Goal: Information Seeking & Learning: Learn about a topic

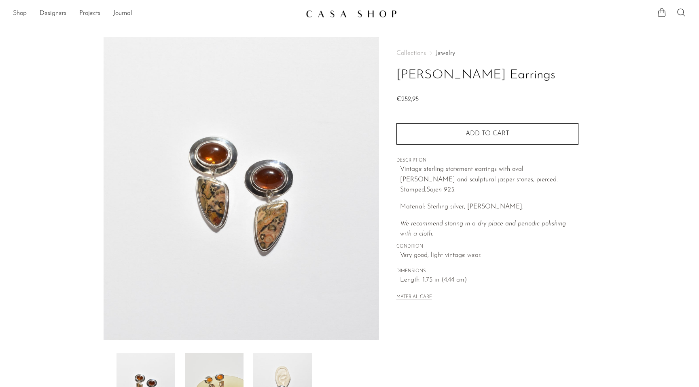
scroll to position [139, 0]
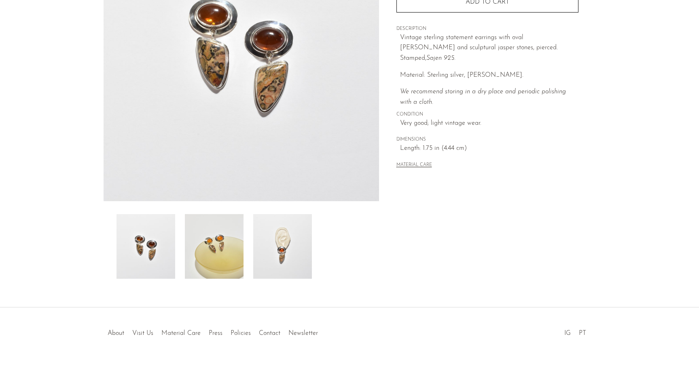
click at [280, 250] on img at bounding box center [282, 246] width 59 height 65
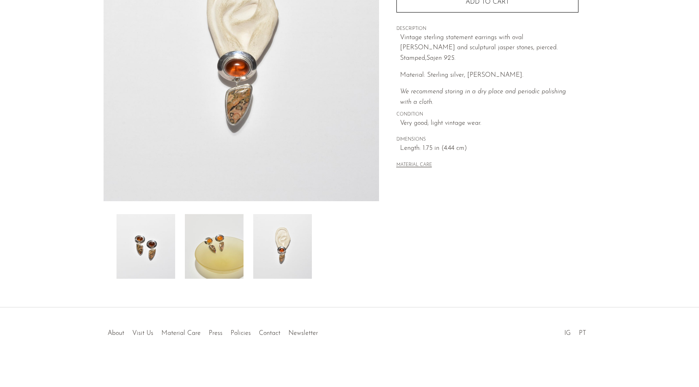
scroll to position [0, 0]
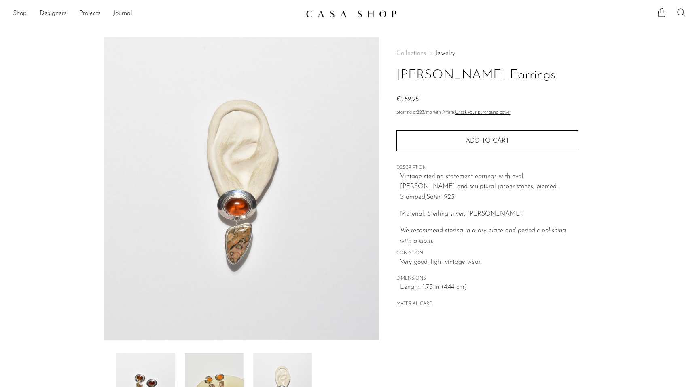
click at [361, 8] on link at bounding box center [349, 13] width 87 height 15
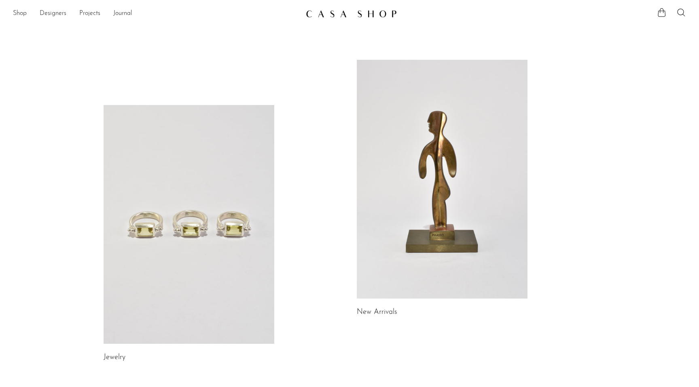
click at [225, 196] on link at bounding box center [189, 224] width 171 height 239
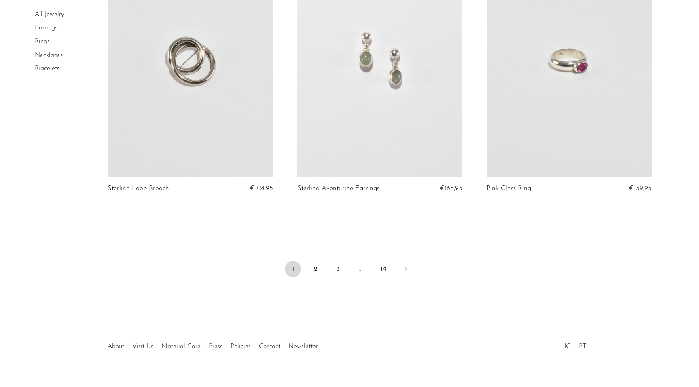
scroll to position [3079, 0]
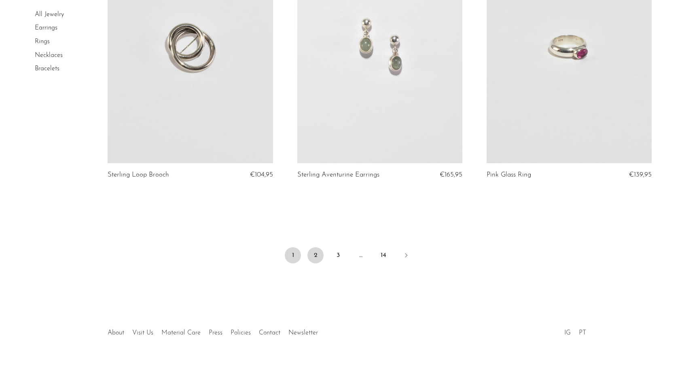
click at [314, 258] on link "2" at bounding box center [315, 256] width 16 height 16
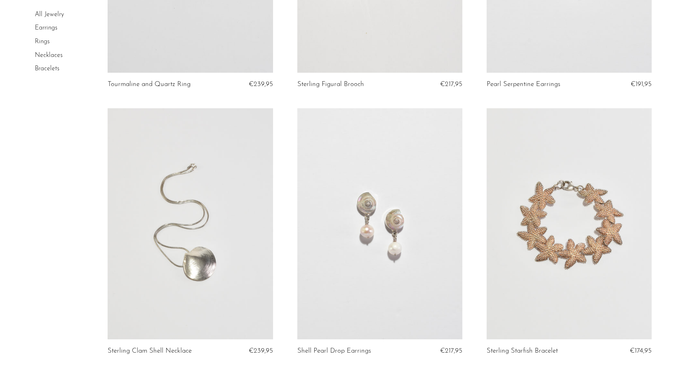
scroll to position [2987, 0]
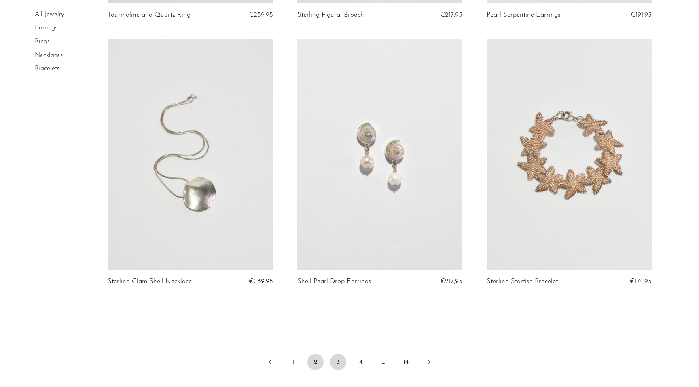
click at [338, 364] on link "3" at bounding box center [338, 362] width 16 height 16
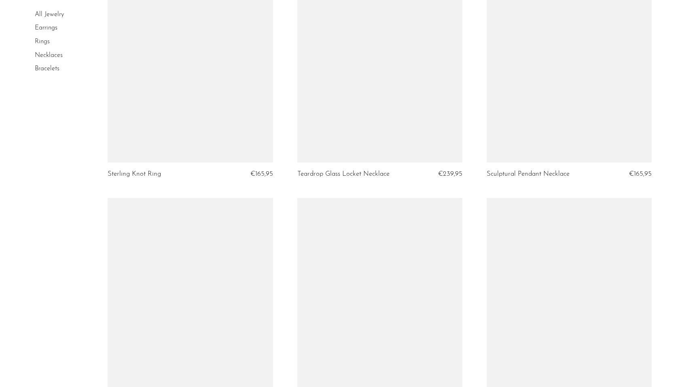
scroll to position [3071, 0]
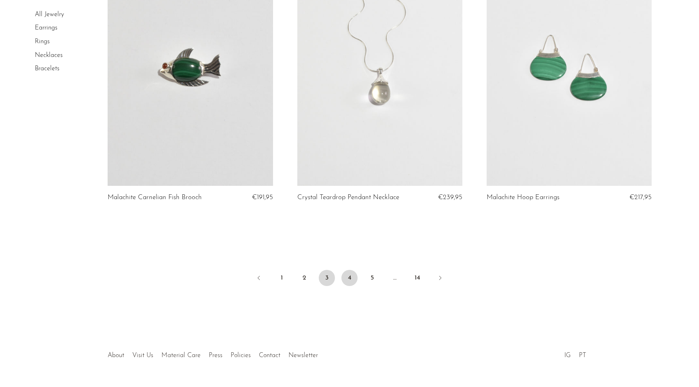
click at [349, 276] on link "4" at bounding box center [349, 278] width 16 height 16
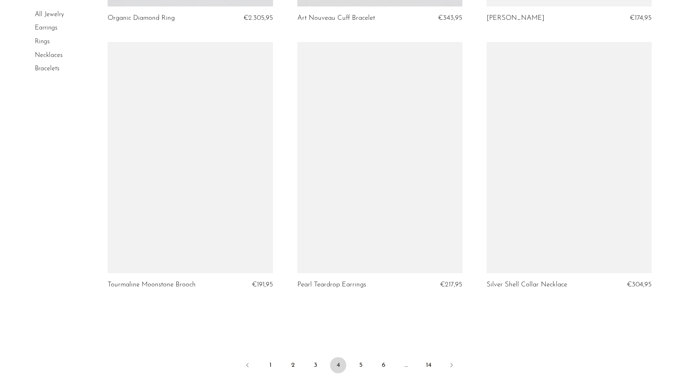
scroll to position [2970, 0]
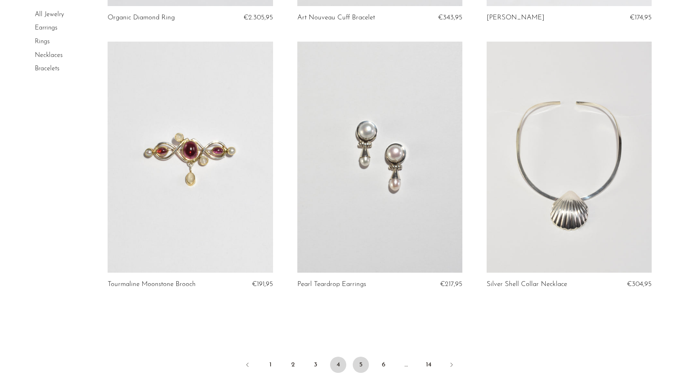
click at [358, 370] on link "5" at bounding box center [361, 365] width 16 height 16
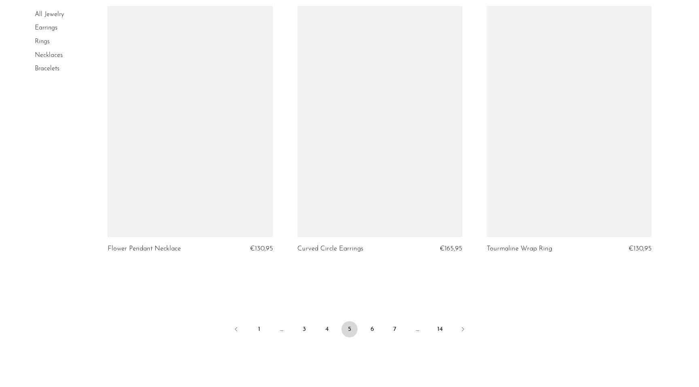
scroll to position [3079, 0]
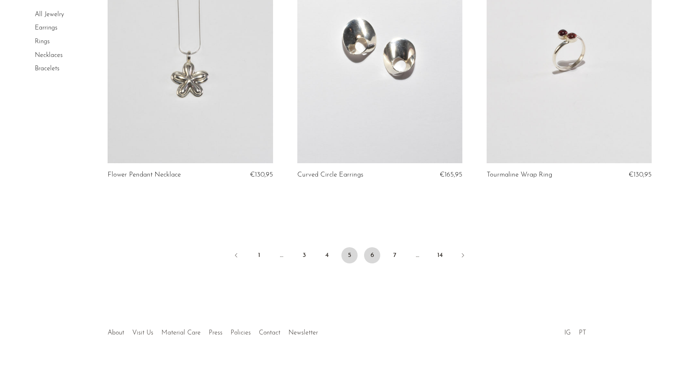
click at [371, 256] on link "6" at bounding box center [372, 256] width 16 height 16
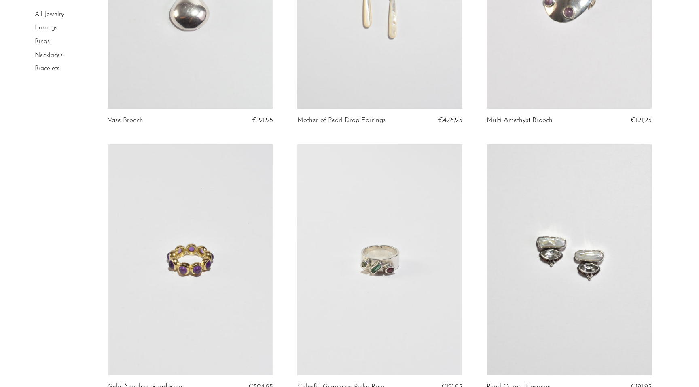
scroll to position [641, 0]
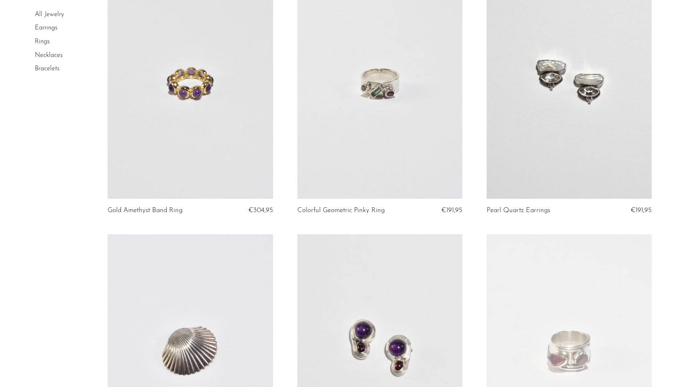
click at [600, 119] on link at bounding box center [569, 83] width 165 height 231
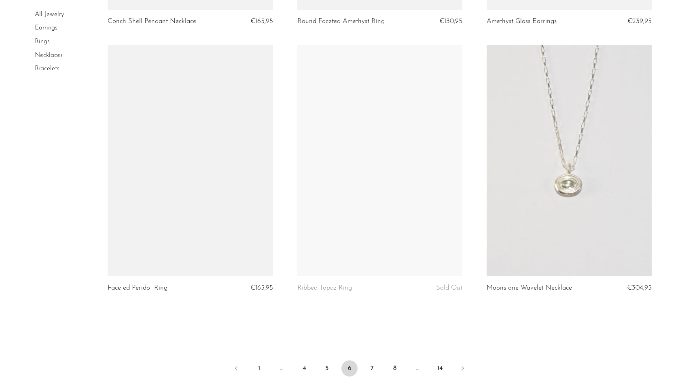
scroll to position [2989, 0]
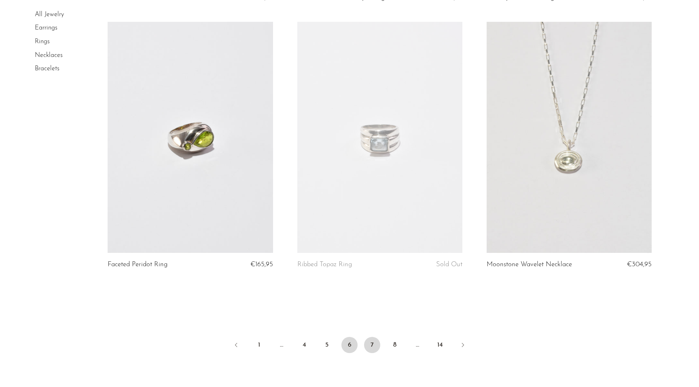
click at [371, 347] on link "7" at bounding box center [372, 345] width 16 height 16
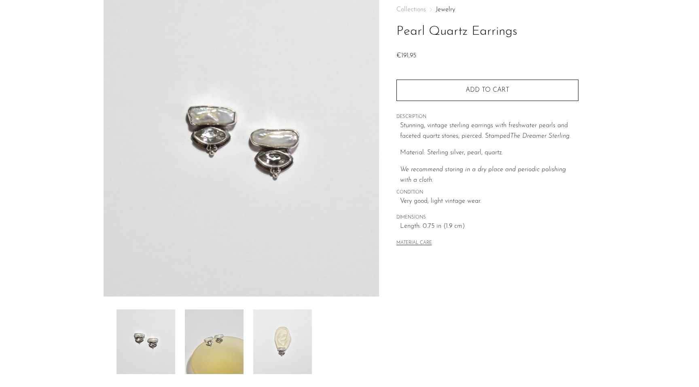
scroll to position [71, 0]
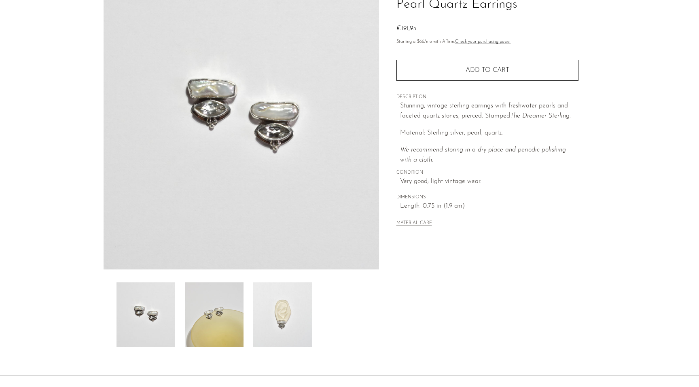
click at [288, 340] on img at bounding box center [282, 315] width 59 height 65
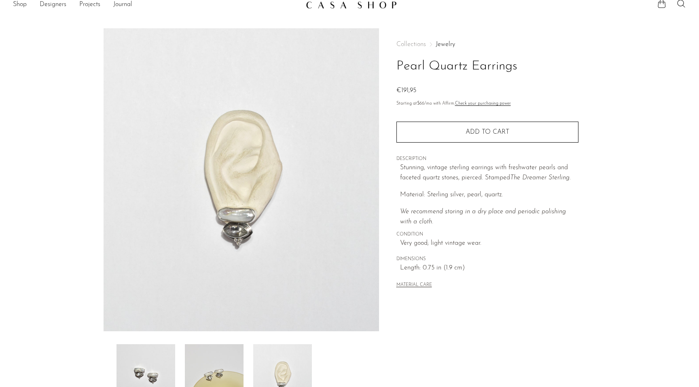
scroll to position [0, 0]
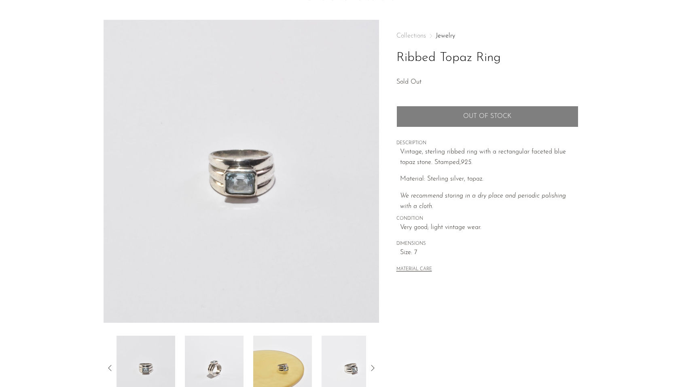
scroll to position [18, 0]
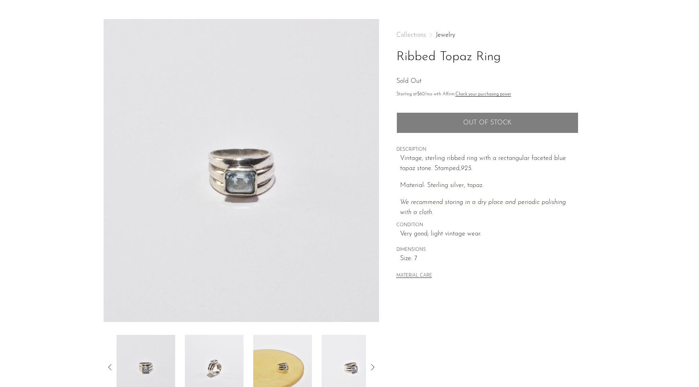
click at [410, 260] on span "Size: 7" at bounding box center [489, 259] width 178 height 11
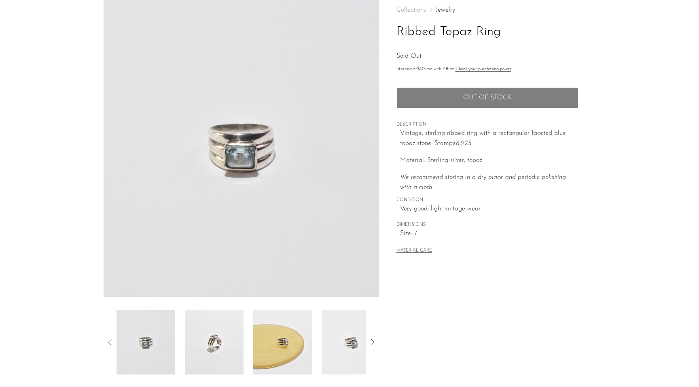
scroll to position [64, 0]
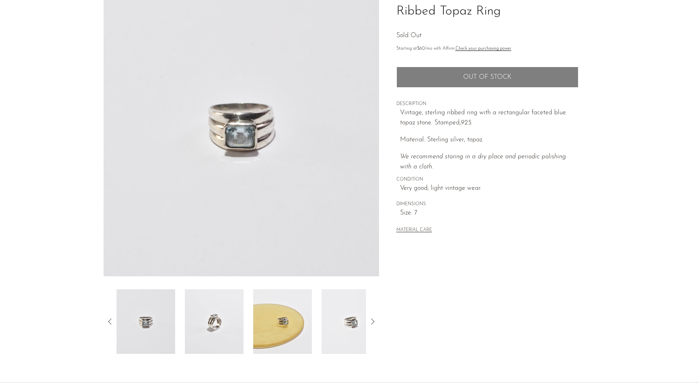
click at [375, 322] on icon at bounding box center [373, 322] width 10 height 10
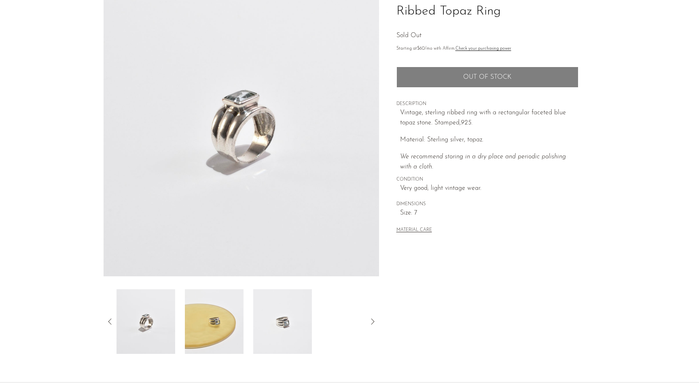
click at [222, 323] on img at bounding box center [214, 322] width 59 height 65
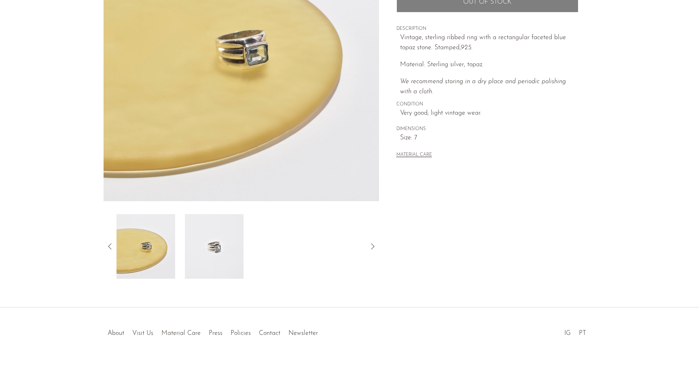
scroll to position [0, 0]
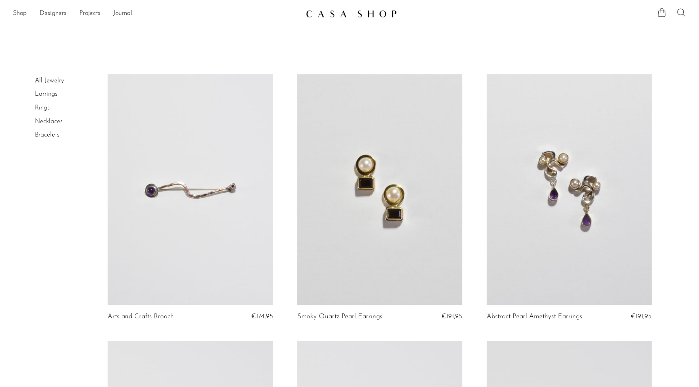
click at [45, 108] on link "Rings" at bounding box center [42, 108] width 15 height 6
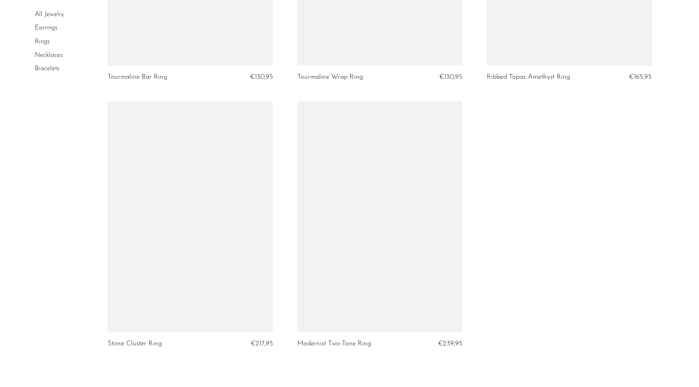
scroll to position [3021, 0]
